Goal: Transaction & Acquisition: Obtain resource

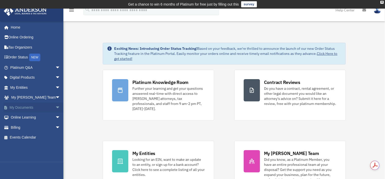
click at [19, 107] on link "My Documents arrow_drop_down" at bounding box center [36, 108] width 64 height 10
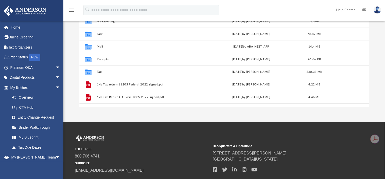
scroll to position [95, 0]
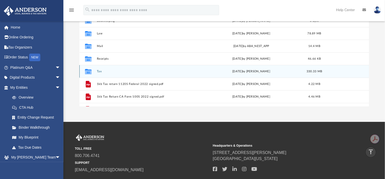
click at [99, 72] on button "Tax" at bounding box center [147, 71] width 101 height 3
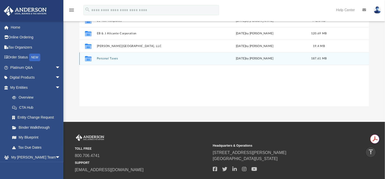
click at [109, 57] on button "Personal Taxes" at bounding box center [149, 58] width 104 height 3
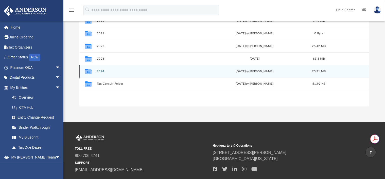
click at [102, 71] on button "2024" at bounding box center [149, 71] width 104 height 3
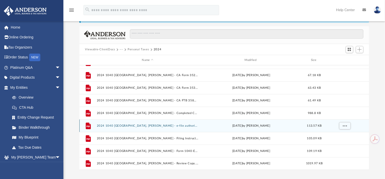
scroll to position [63, 0]
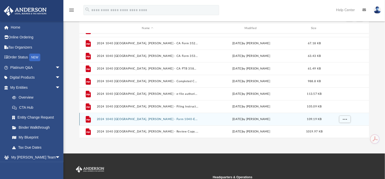
click at [130, 117] on div "File 2024 1040 Alicante, Judy A.D. - Form 1040-ES Estimated Tax Payment.pdf Thu…" at bounding box center [224, 119] width 290 height 13
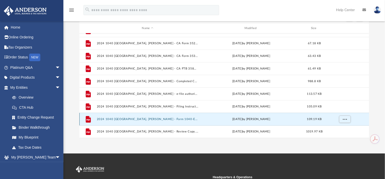
click at [122, 118] on button "2024 1040 Alicante, Judy A.D. - Form 1040-ES Estimated Tax Payment.pdf" at bounding box center [147, 119] width 101 height 3
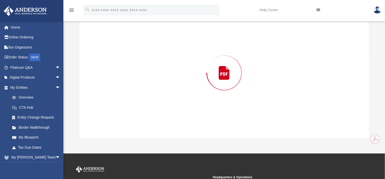
scroll to position [58, 0]
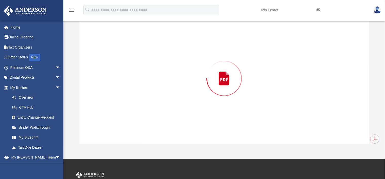
click at [122, 118] on div "Preview" at bounding box center [223, 78] width 289 height 131
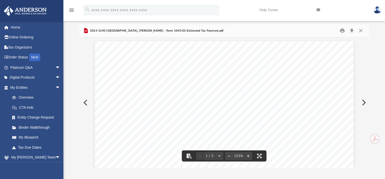
scroll to position [0, 0]
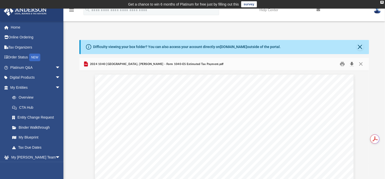
click at [352, 64] on button "Download" at bounding box center [351, 64] width 9 height 8
click at [361, 64] on button "Close" at bounding box center [360, 64] width 9 height 8
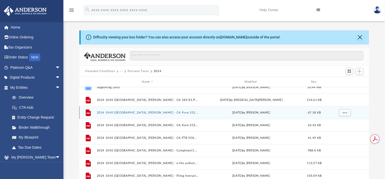
scroll to position [34, 0]
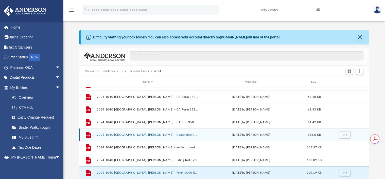
click at [152, 134] on button "2024 1040 Alicante, Judy A.D. - Completed Copy.pdf" at bounding box center [147, 135] width 101 height 3
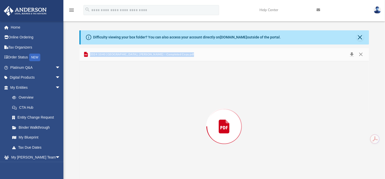
scroll to position [22, 0]
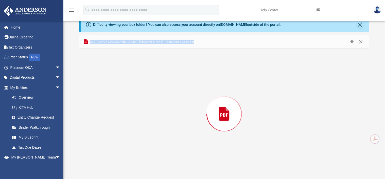
click at [152, 134] on div "Preview" at bounding box center [223, 114] width 289 height 131
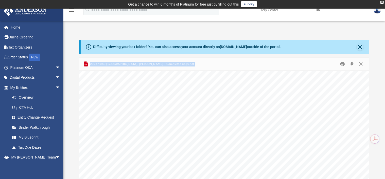
scroll to position [1363, 0]
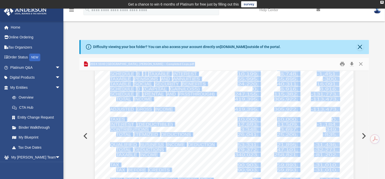
click at [268, 91] on div "426301 04-01-24 Tax Year Tax Year 2024 Increase (Decrease) Description 2023 Nam…" at bounding box center [224, 172] width 259 height 335
click at [203, 102] on div "426301 04-01-24 Tax Year Tax Year 2024 Increase (Decrease) Description 2023 Nam…" at bounding box center [224, 172] width 259 height 335
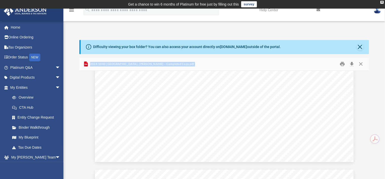
scroll to position [2440, 0]
click at [351, 65] on button "Download" at bounding box center [351, 64] width 9 height 8
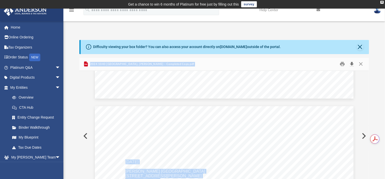
scroll to position [2535, 0]
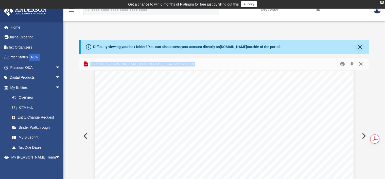
click at [362, 63] on button "Close" at bounding box center [360, 64] width 9 height 8
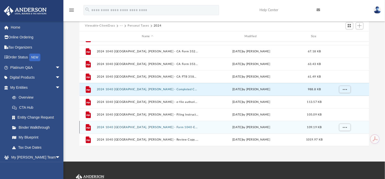
scroll to position [63, 0]
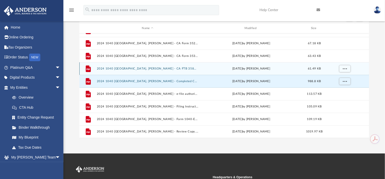
click at [157, 68] on button "2024 1040 Alicante, Judy A.D. - CA FTB 3588 Payment Voucher.pdf" at bounding box center [147, 68] width 101 height 3
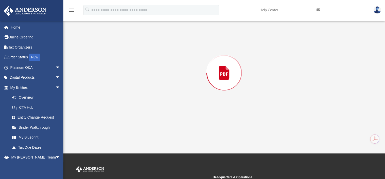
scroll to position [58, 0]
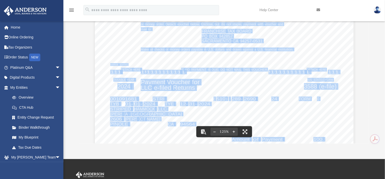
scroll to position [190, 0]
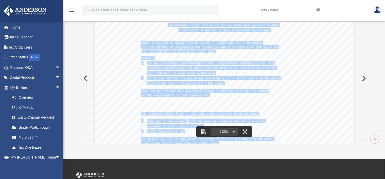
scroll to position [0, 0]
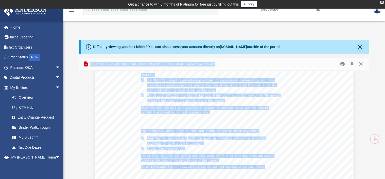
scroll to position [53, 0]
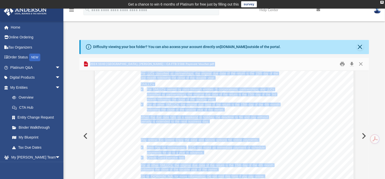
click at [263, 86] on div "Viewable-ClientDocs ··· Personal Taxes 2024 Name Modified Size Collaborated Fol…" at bounding box center [223, 130] width 289 height 144
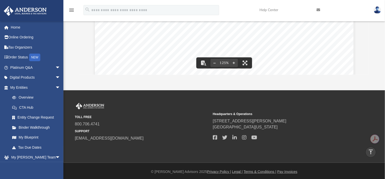
scroll to position [211, 0]
